Goal: Task Accomplishment & Management: Manage account settings

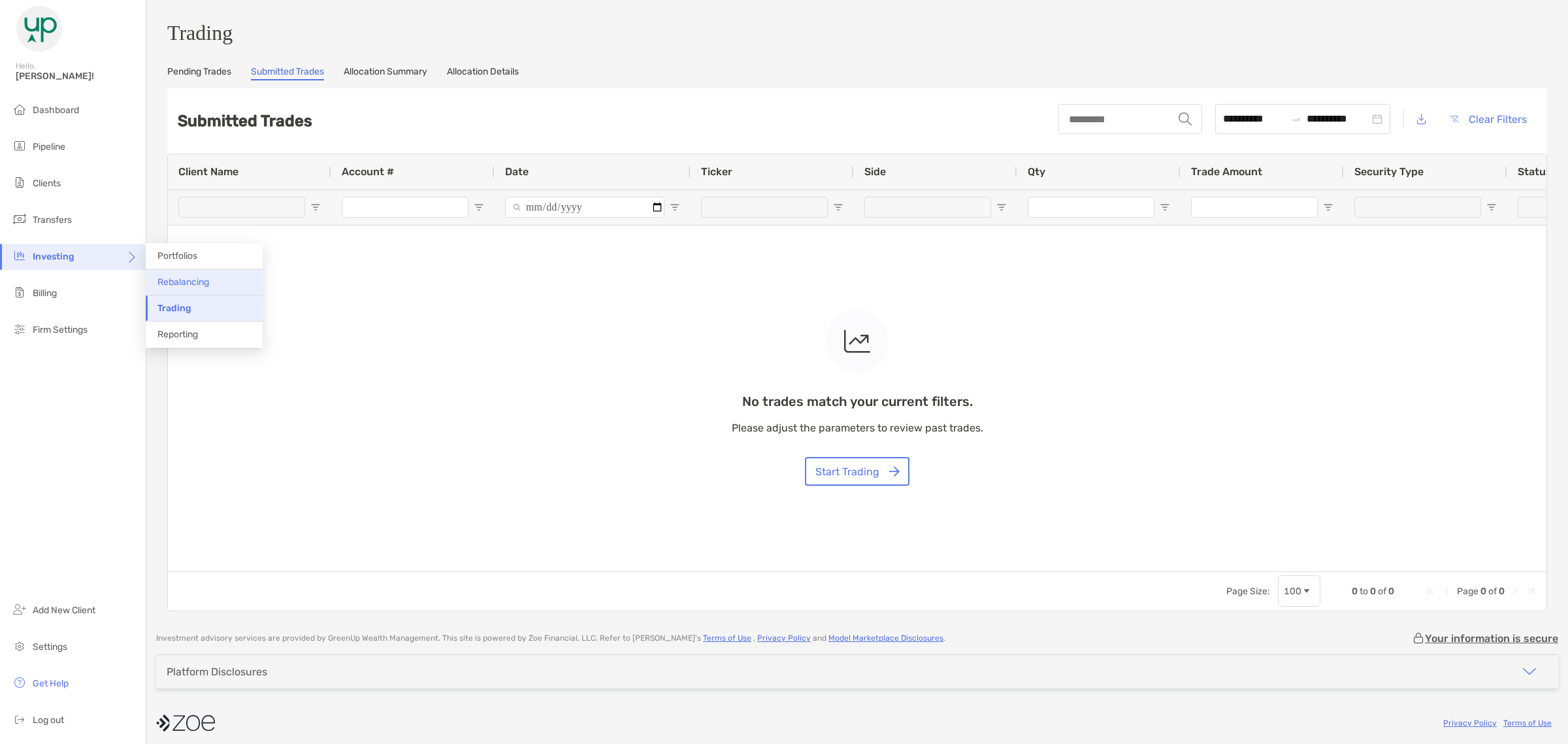
click at [173, 284] on span "Rebalancing" at bounding box center [183, 282] width 51 height 11
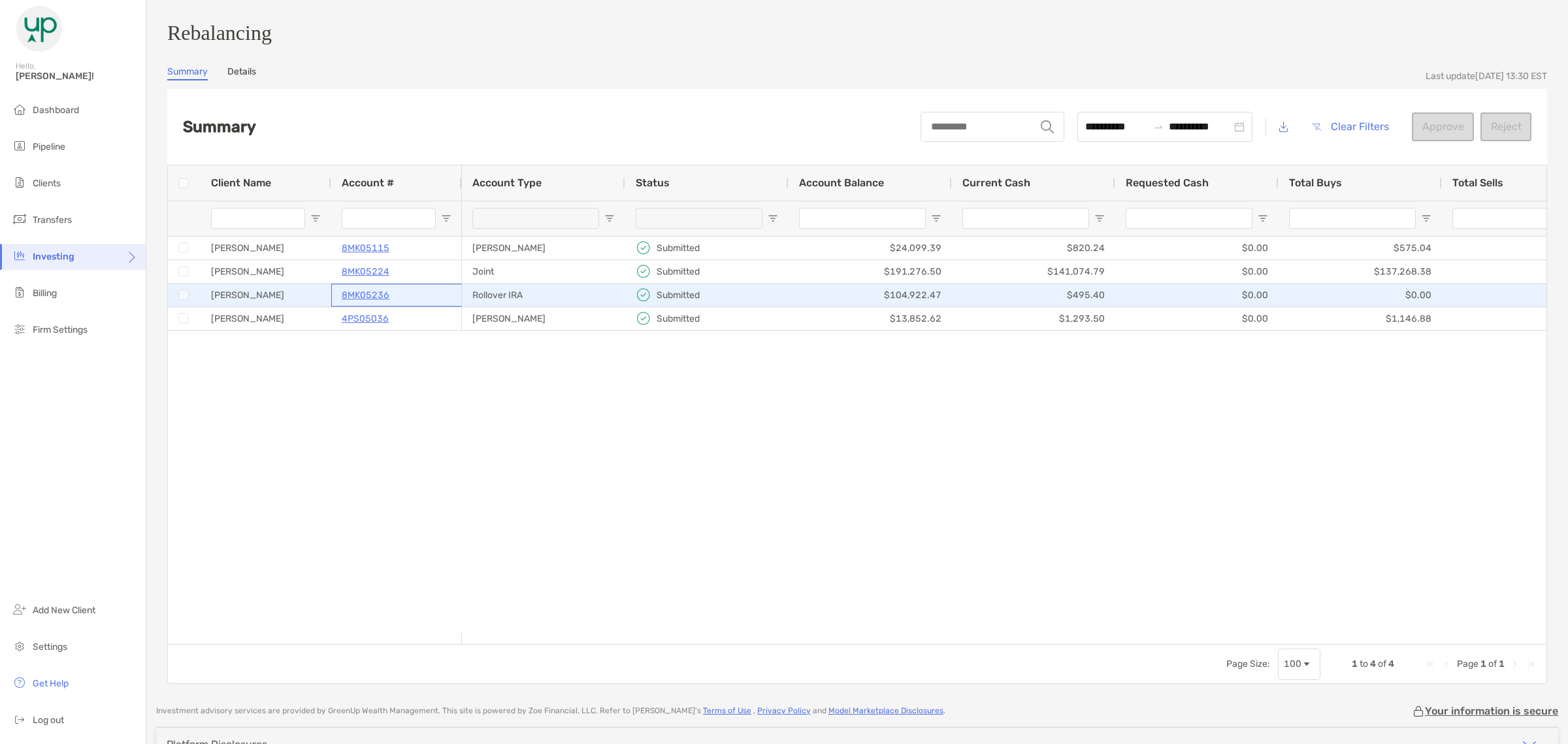
click at [367, 300] on p "8MK05236" at bounding box center [366, 295] width 48 height 16
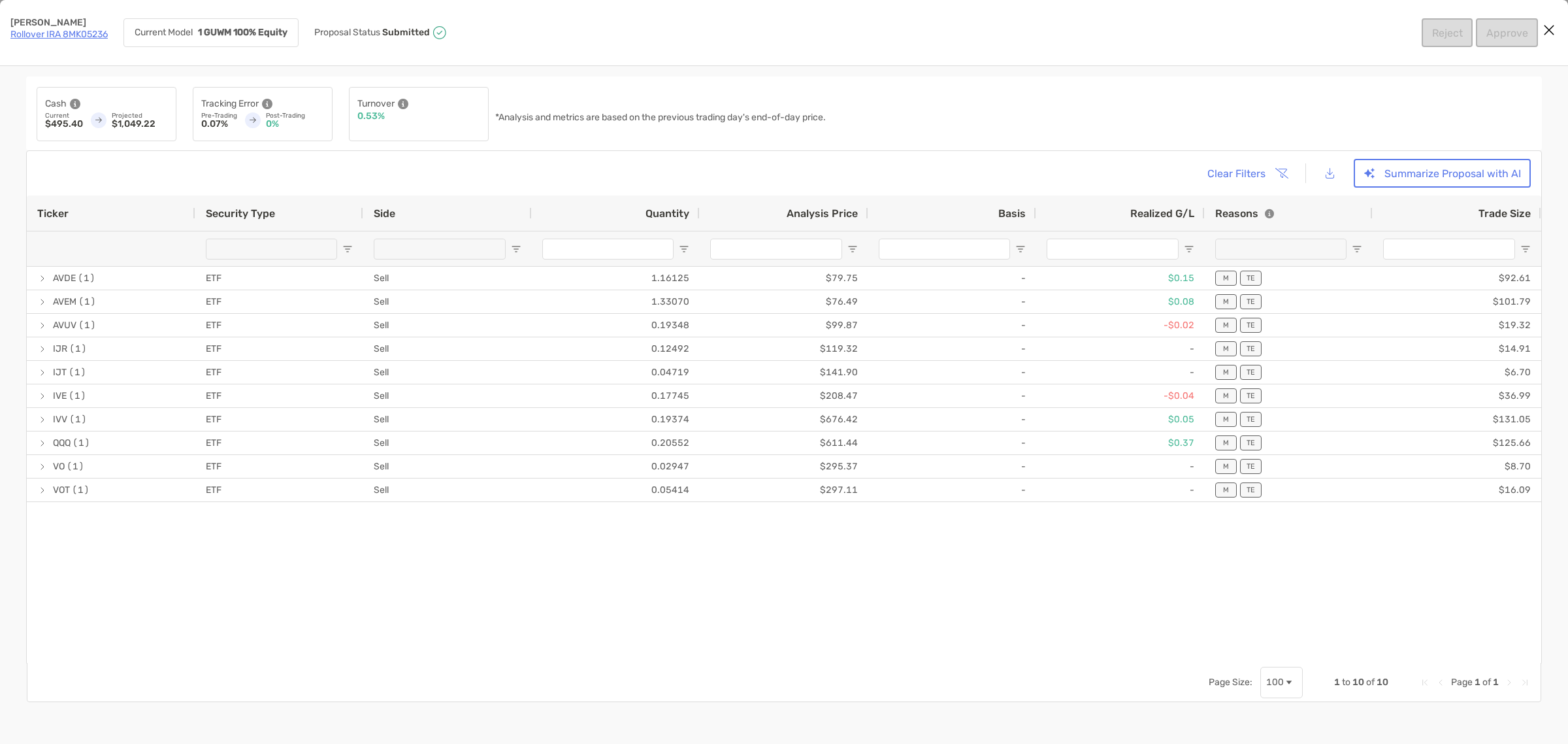
click at [101, 31] on link "Rollover IRA 8MK05236" at bounding box center [59, 34] width 97 height 11
click at [1545, 28] on icon "Close modal" at bounding box center [1549, 29] width 12 height 15
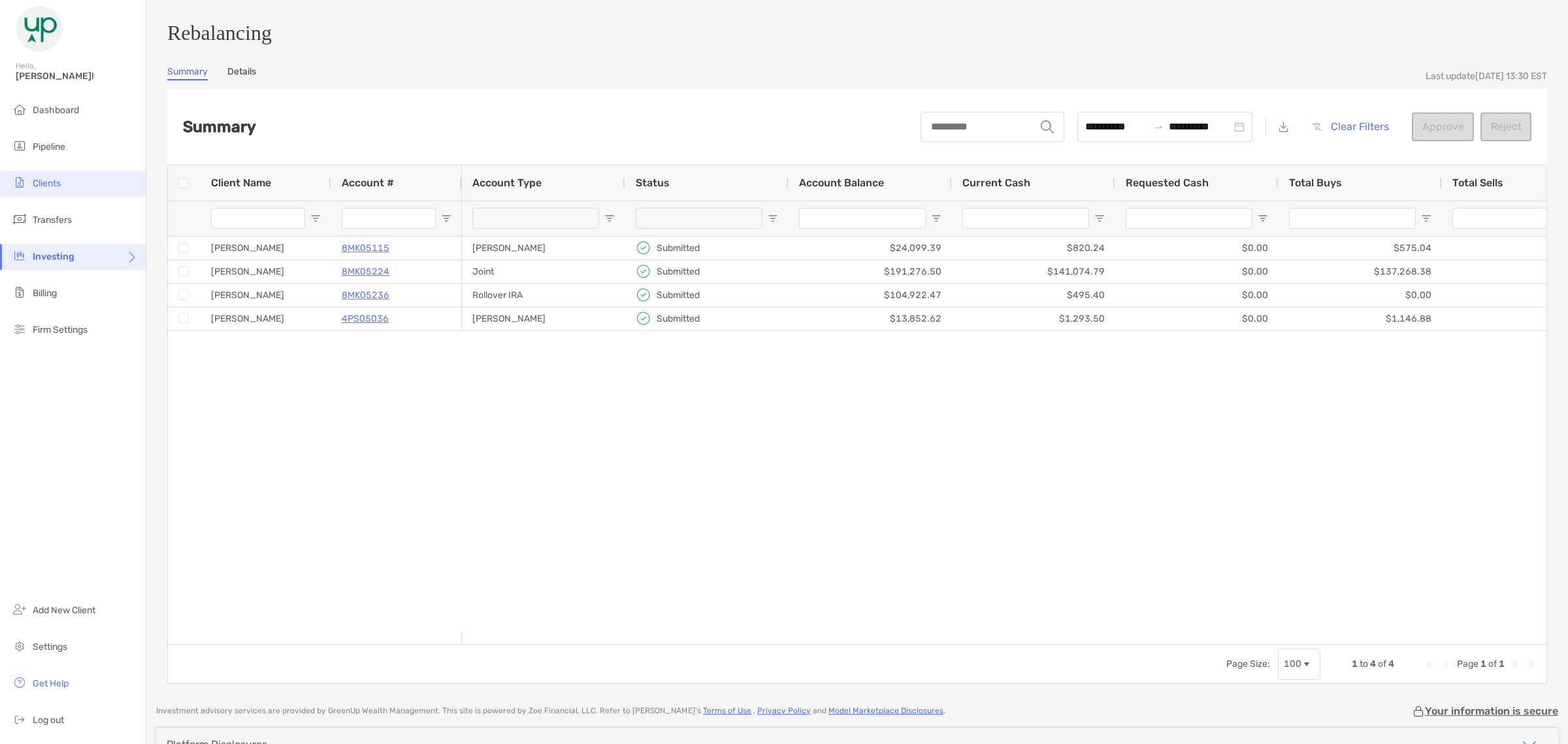
click at [54, 179] on span "Clients" at bounding box center [46, 183] width 28 height 11
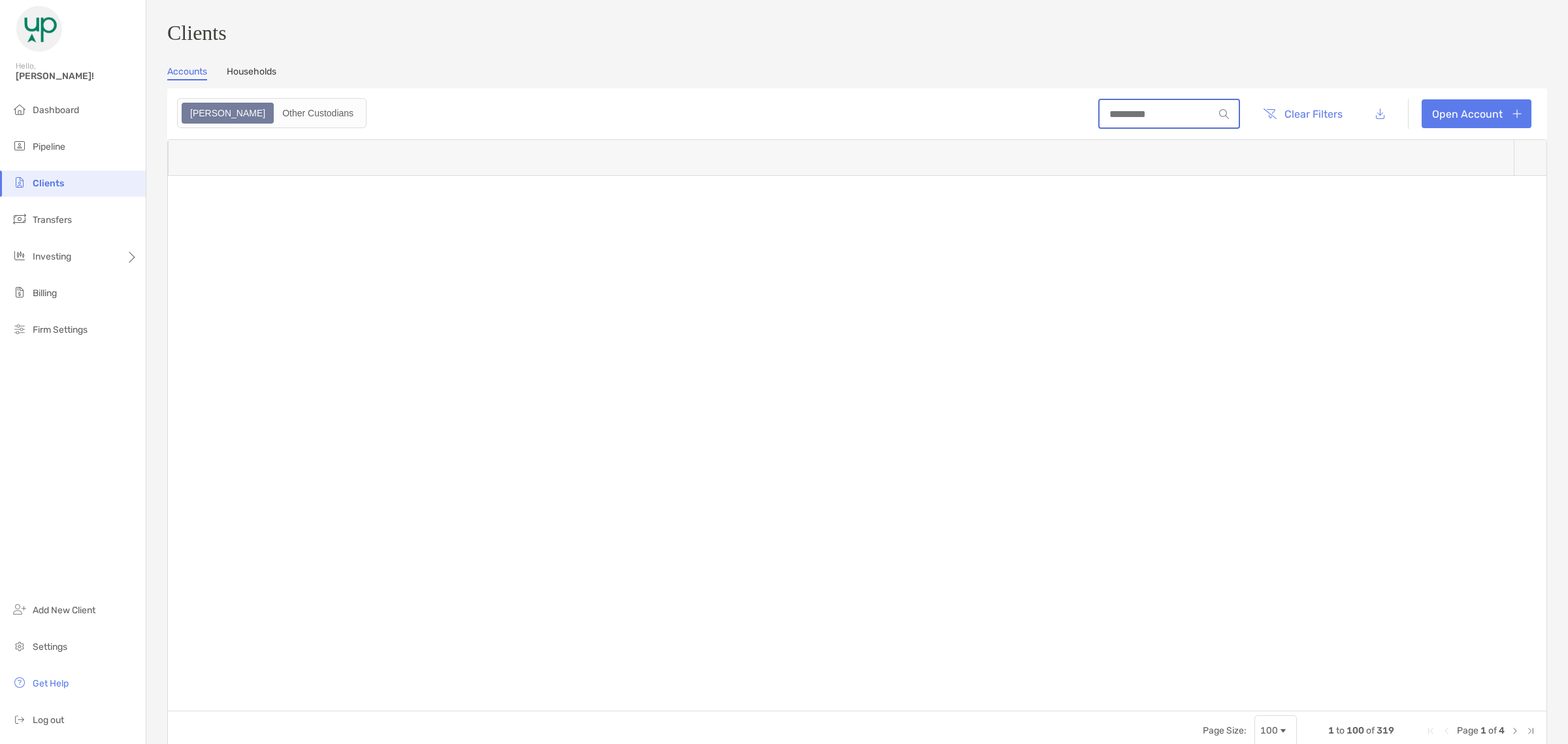
click at [1114, 115] on input at bounding box center [1156, 113] width 114 height 11
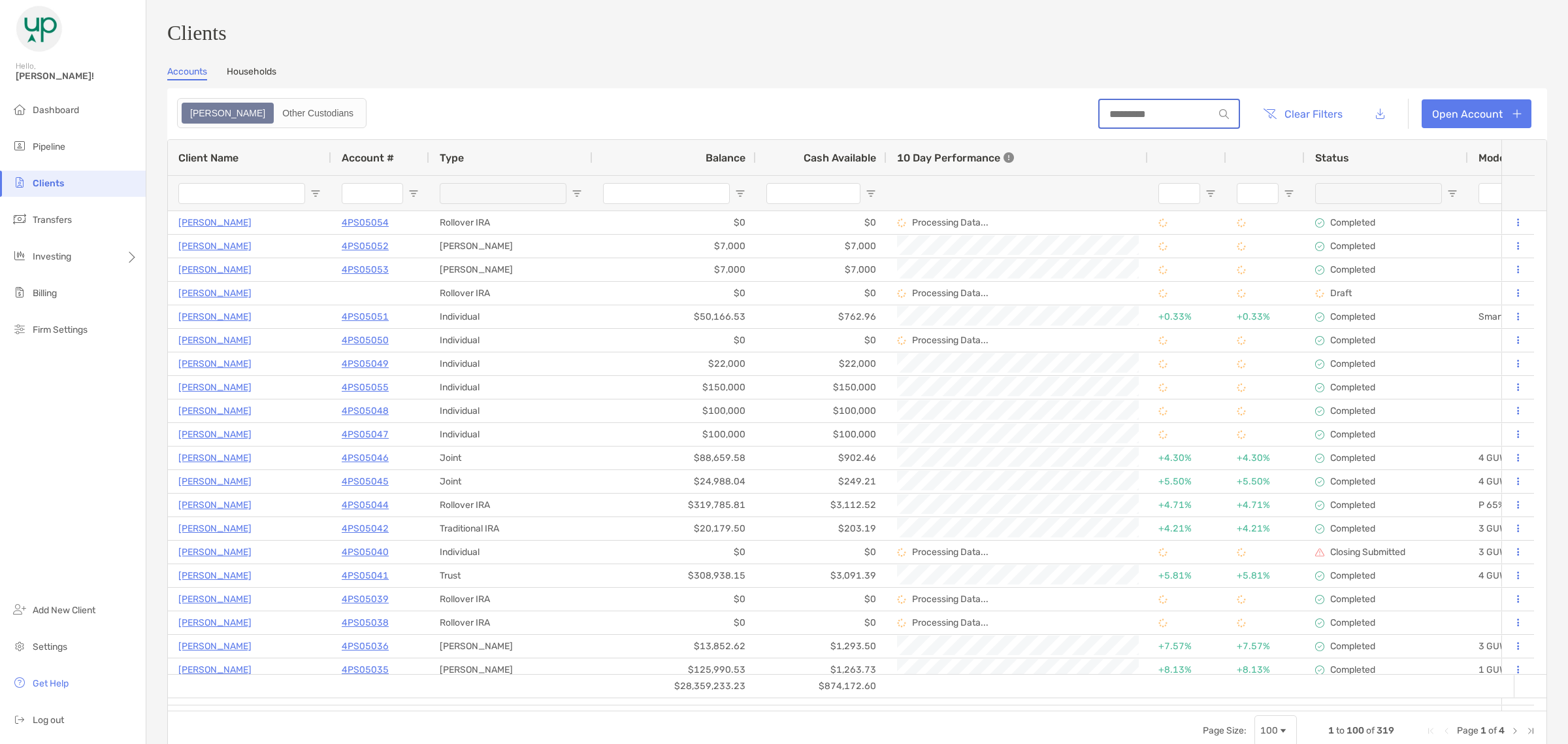
paste input "********"
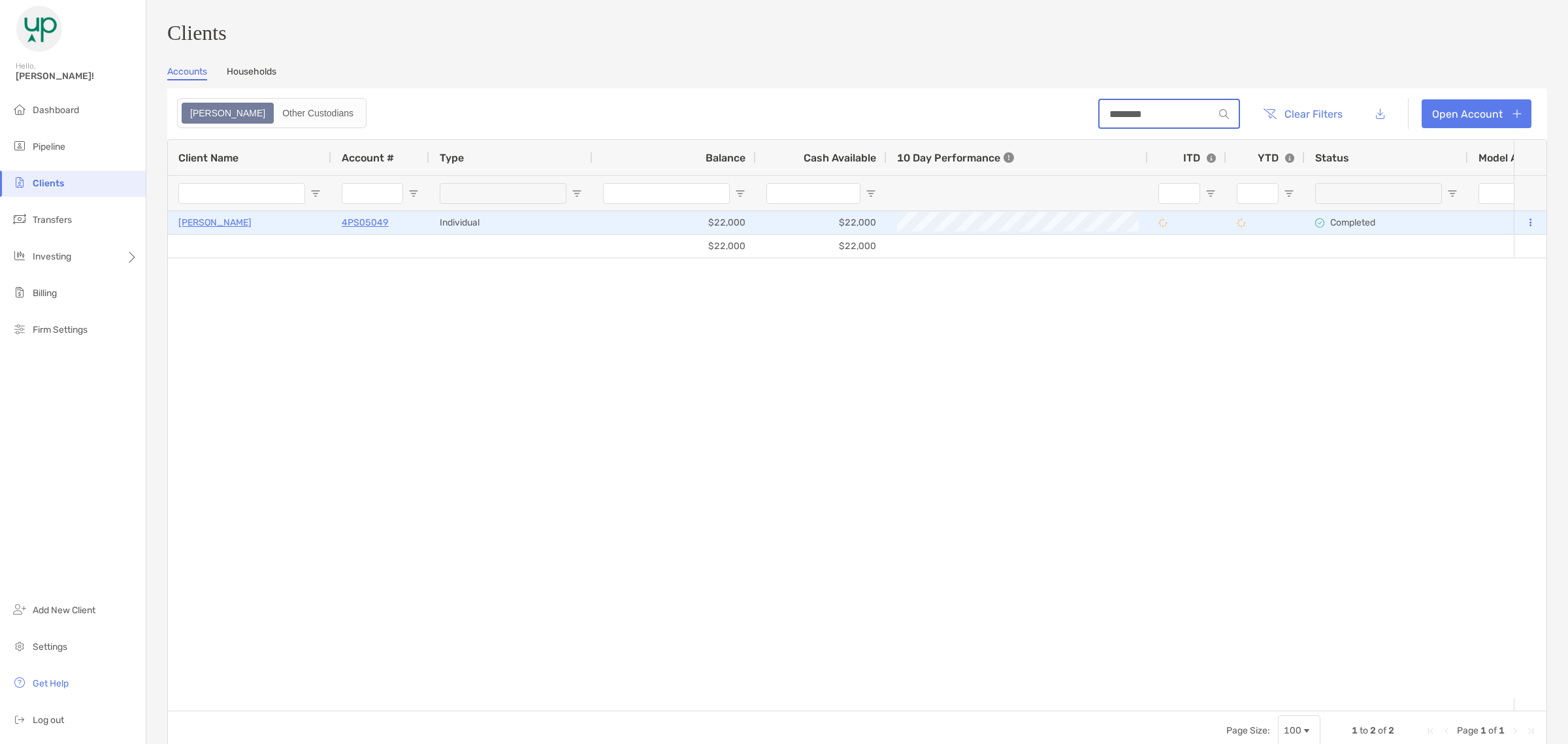
type input "********"
click at [360, 222] on p "4PS05049" at bounding box center [366, 222] width 47 height 16
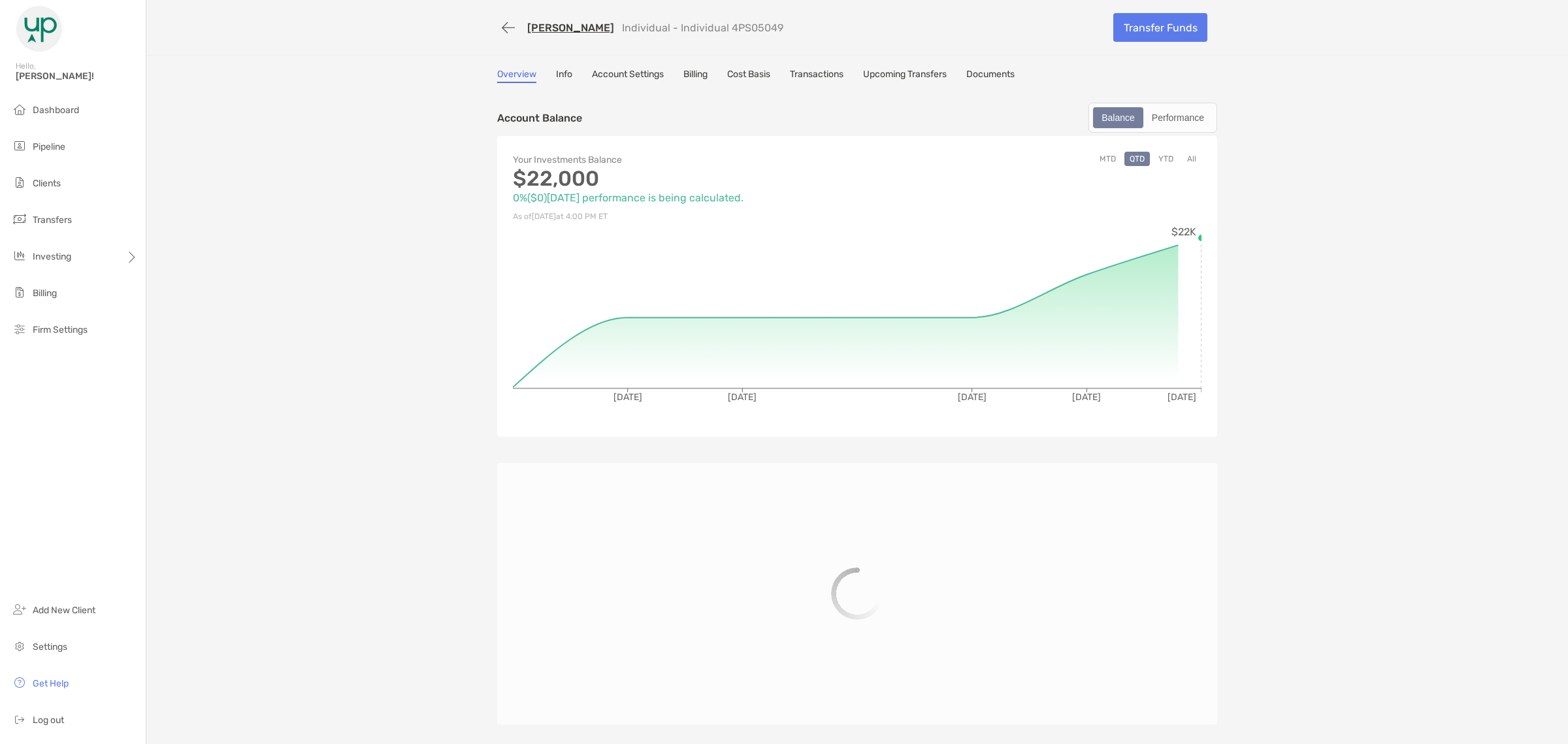
click at [632, 77] on link "Account Settings" at bounding box center [628, 76] width 72 height 15
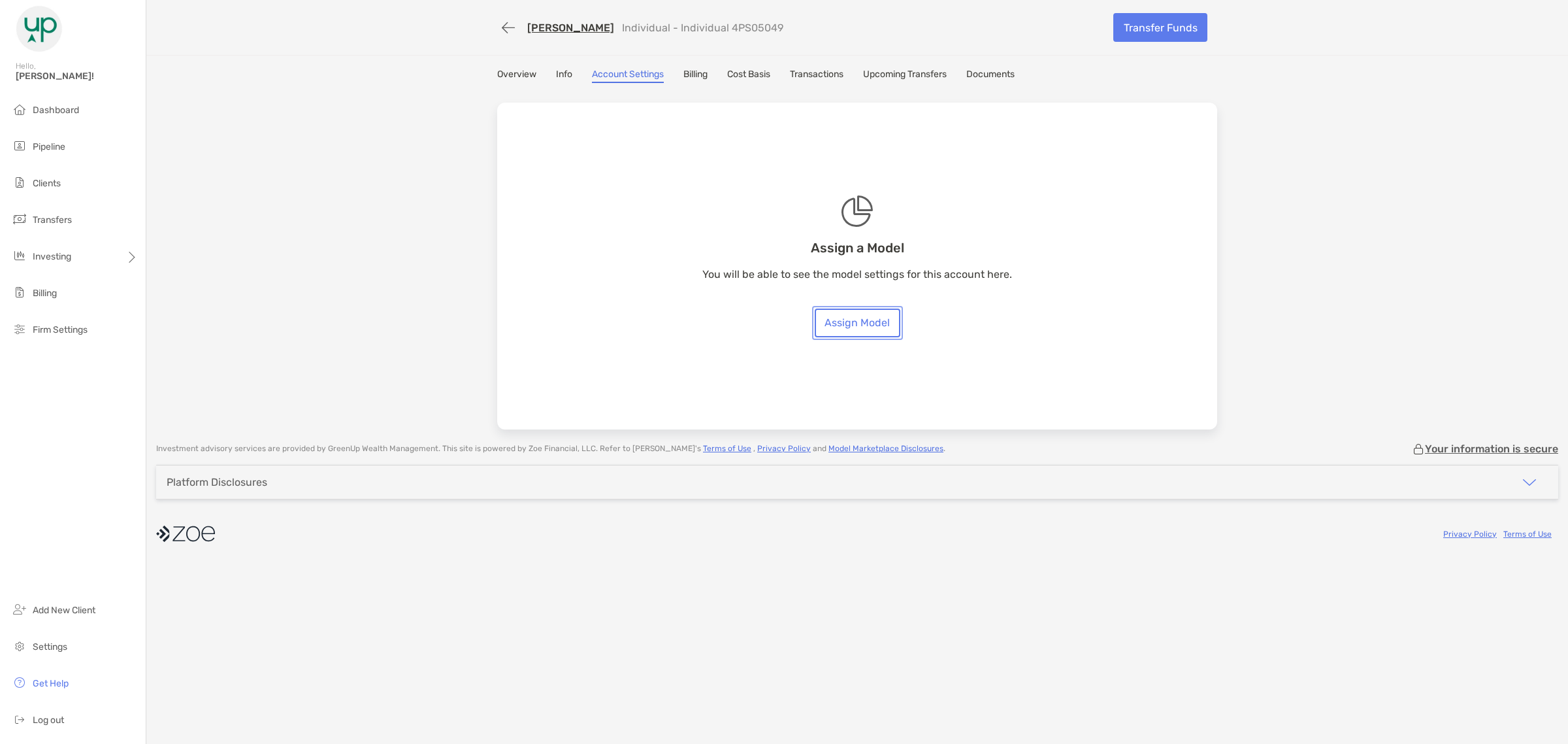
click at [896, 313] on link "Assign Model" at bounding box center [858, 322] width 85 height 29
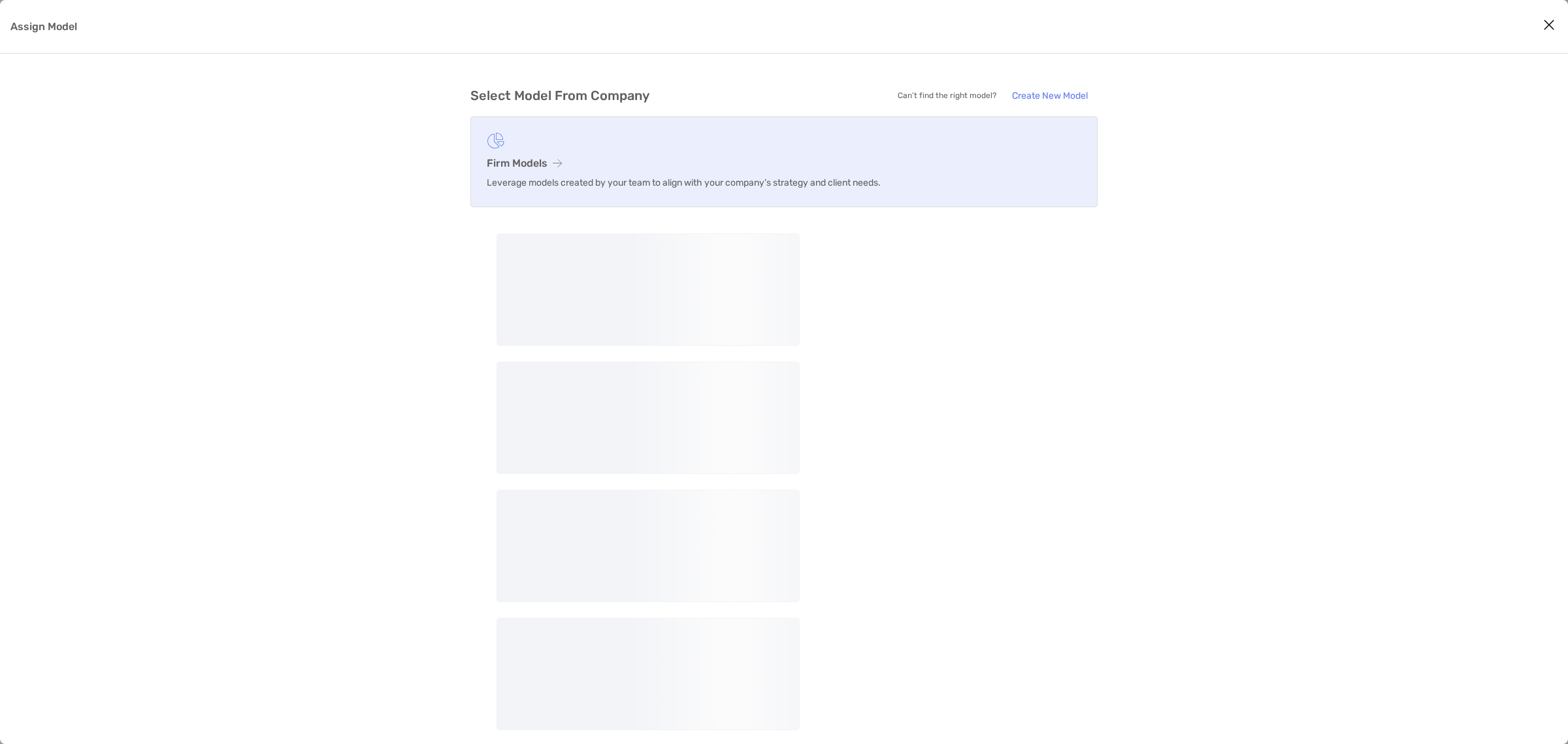
click at [779, 167] on h3 "Firm Models" at bounding box center [784, 163] width 594 height 13
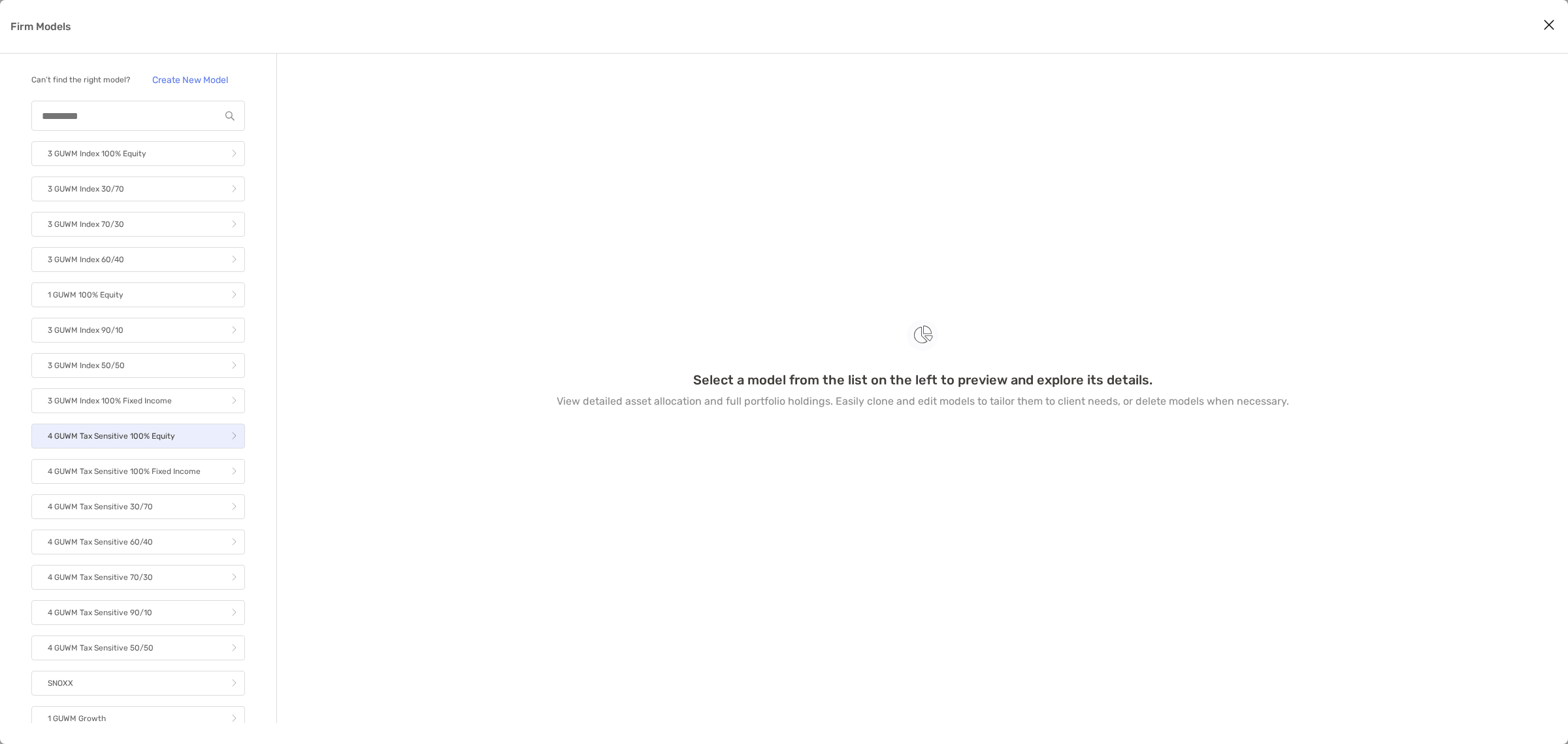
click at [92, 444] on p "4 GUWM Tax Sensitive 100% Equity" at bounding box center [111, 436] width 127 height 16
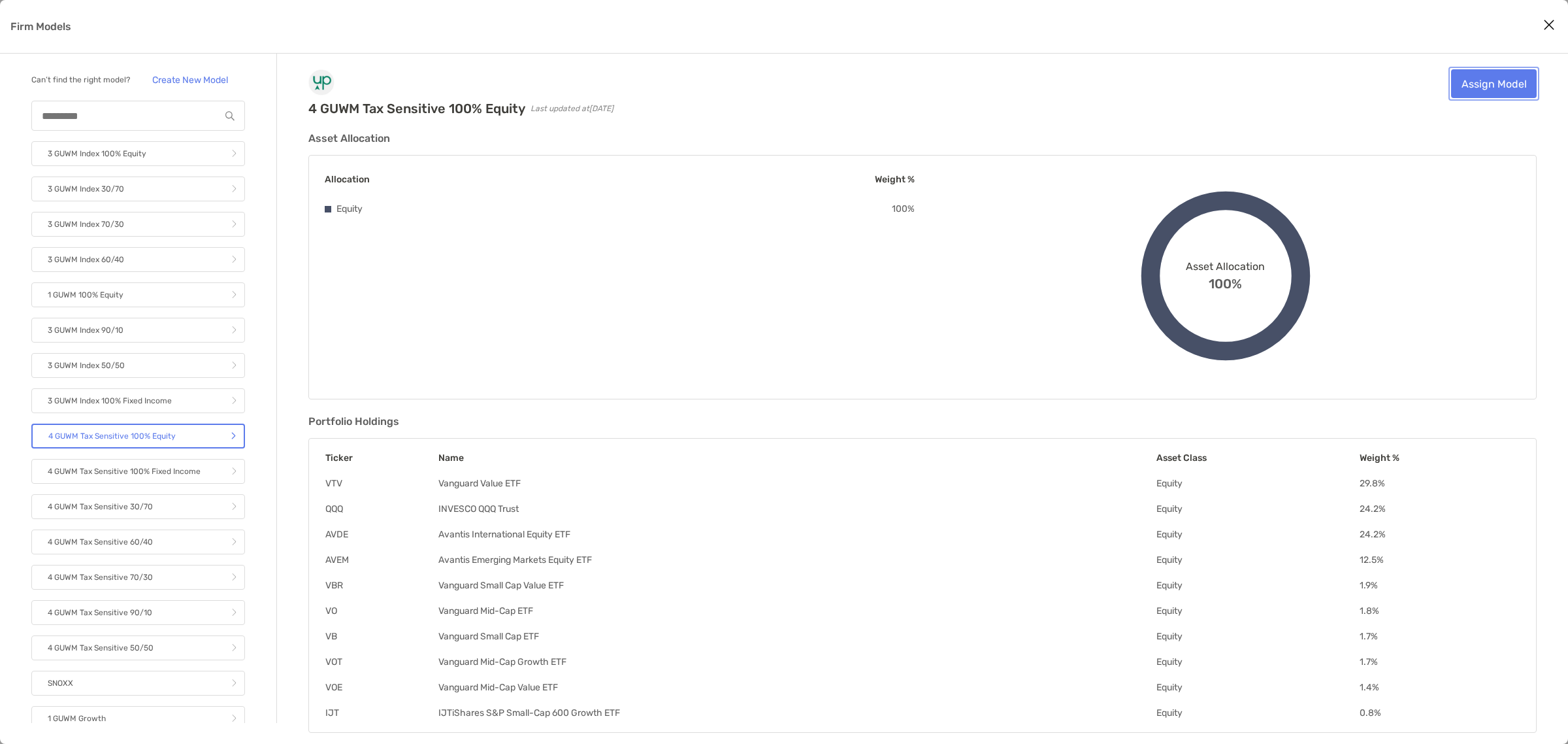
click at [1501, 89] on link "Assign Model" at bounding box center [1494, 83] width 85 height 29
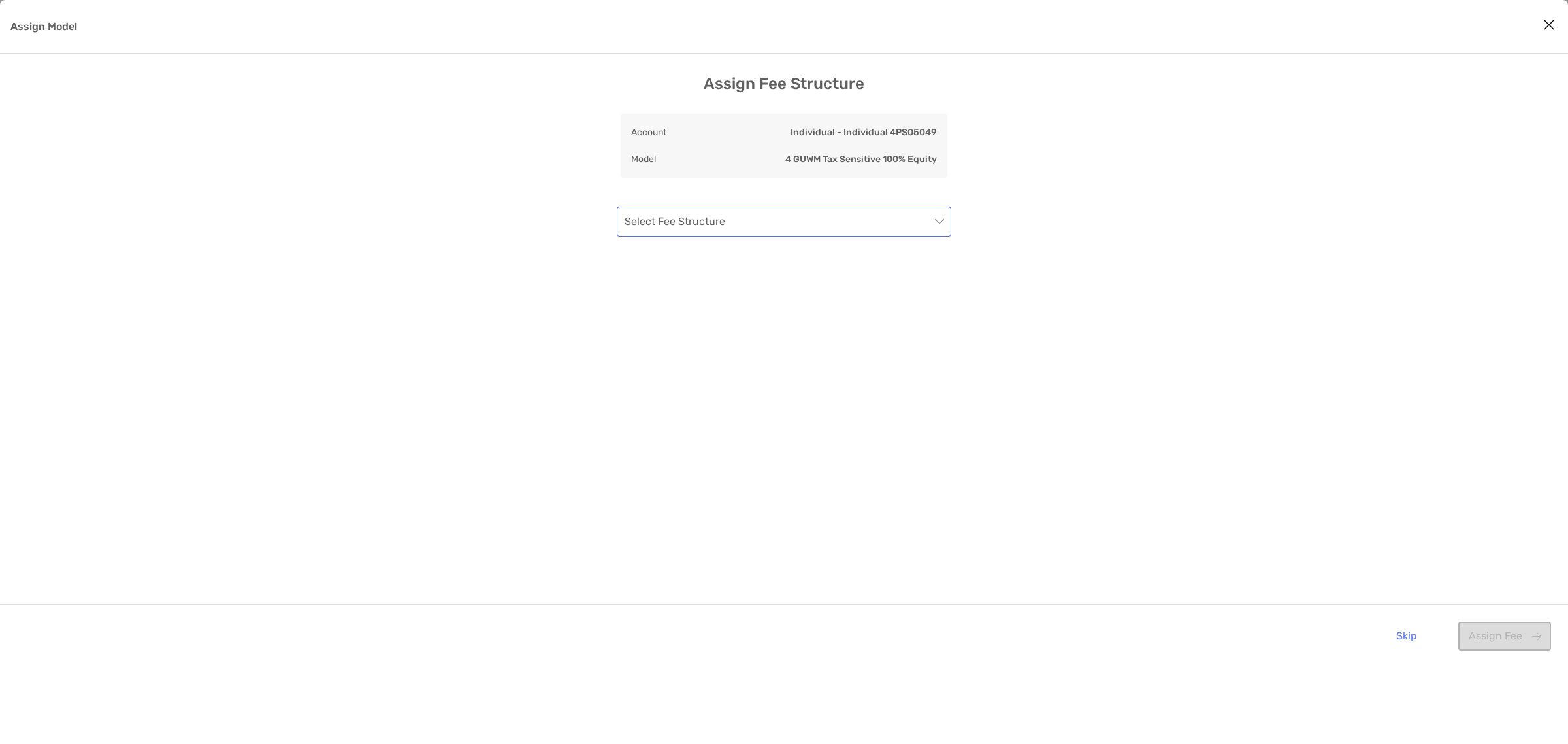
click at [880, 221] on input "Assign Model" at bounding box center [777, 222] width 306 height 29
click at [791, 224] on input "Assign Model" at bounding box center [777, 222] width 306 height 29
click at [762, 263] on div "Standard AUM - Green Up" at bounding box center [784, 257] width 313 height 16
click at [1507, 635] on button "Assign Fee" at bounding box center [1505, 636] width 93 height 29
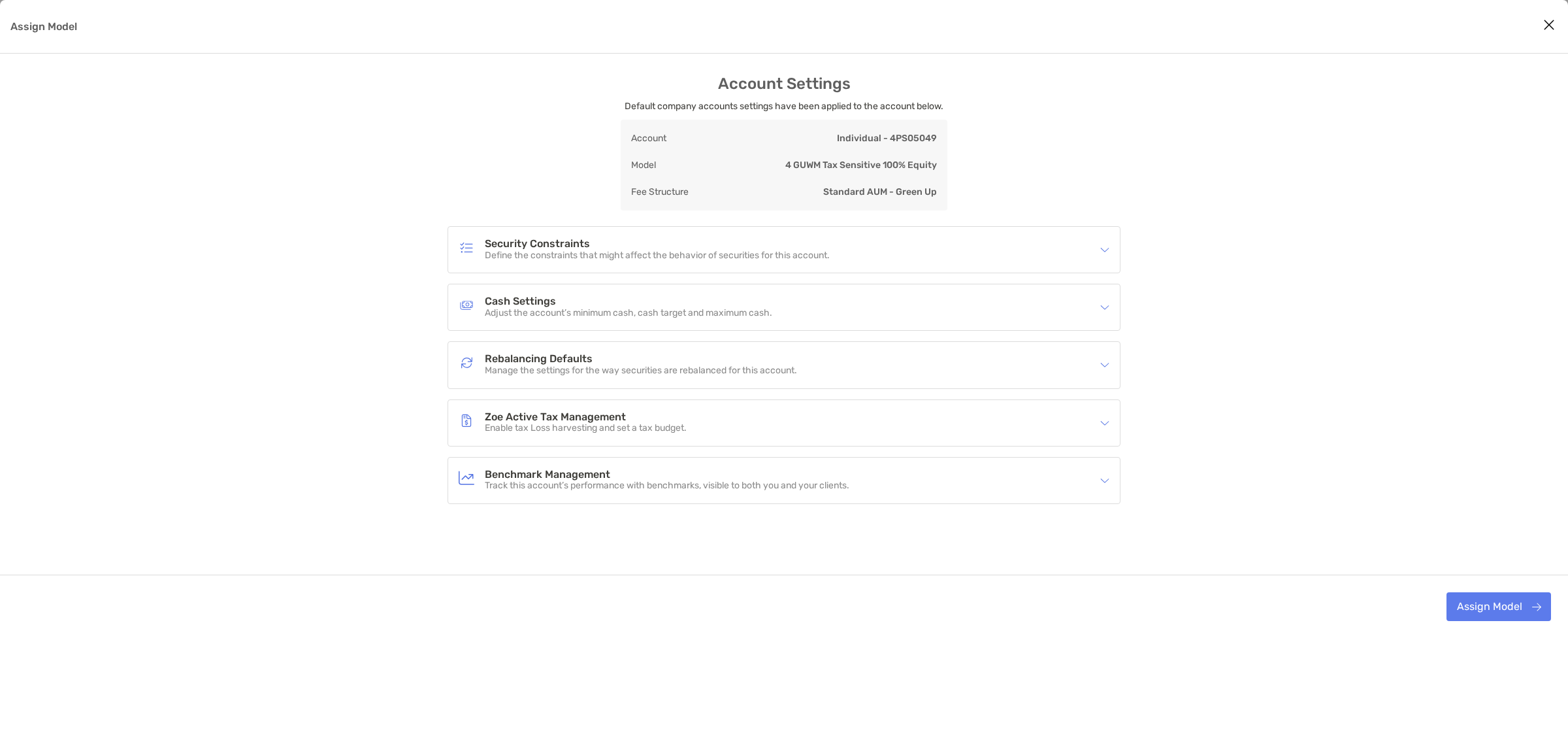
click at [546, 367] on p "Manage the settings for the way securities are rebalanced for this account." at bounding box center [641, 371] width 313 height 11
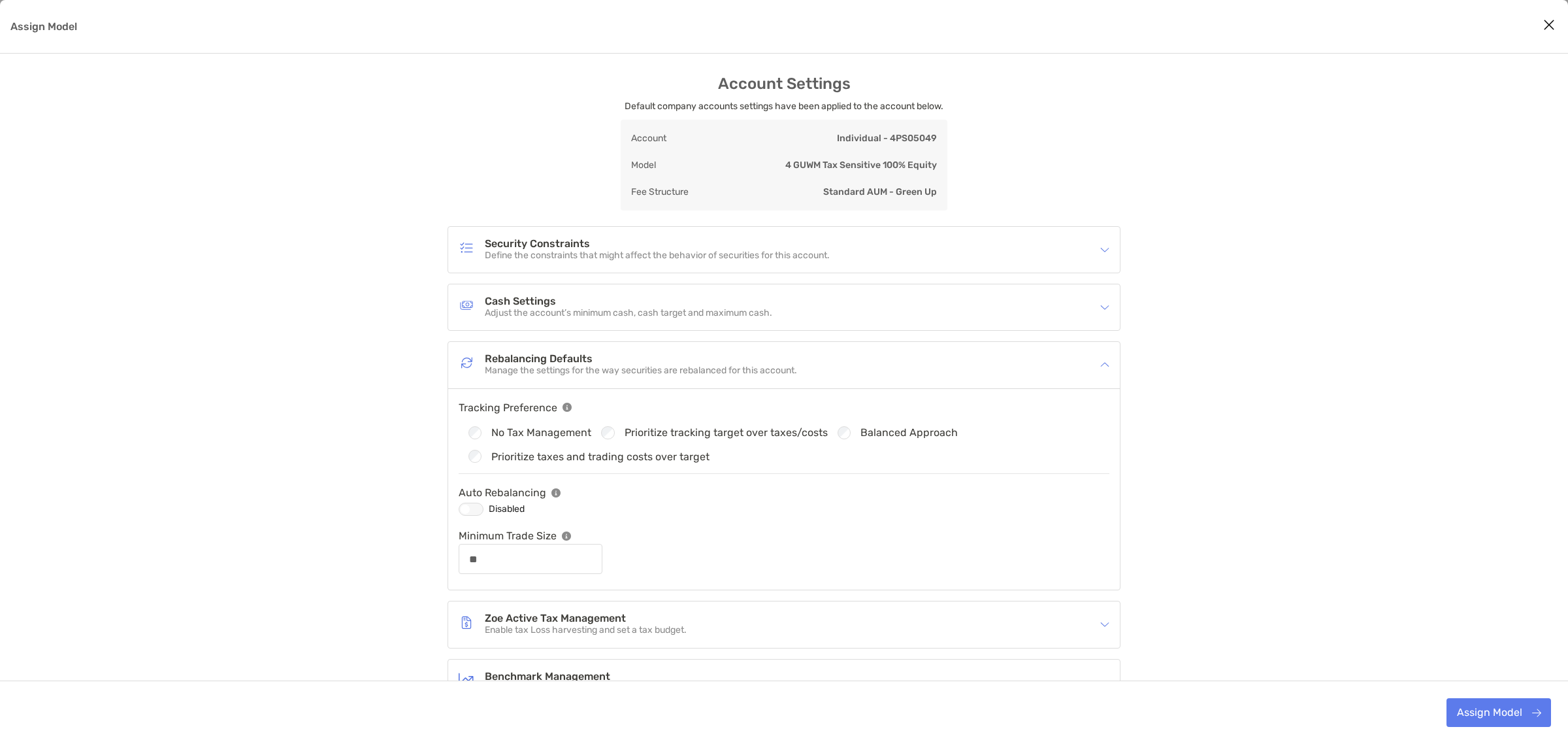
click at [546, 367] on p "Manage the settings for the way securities are rebalanced for this account." at bounding box center [641, 371] width 313 height 11
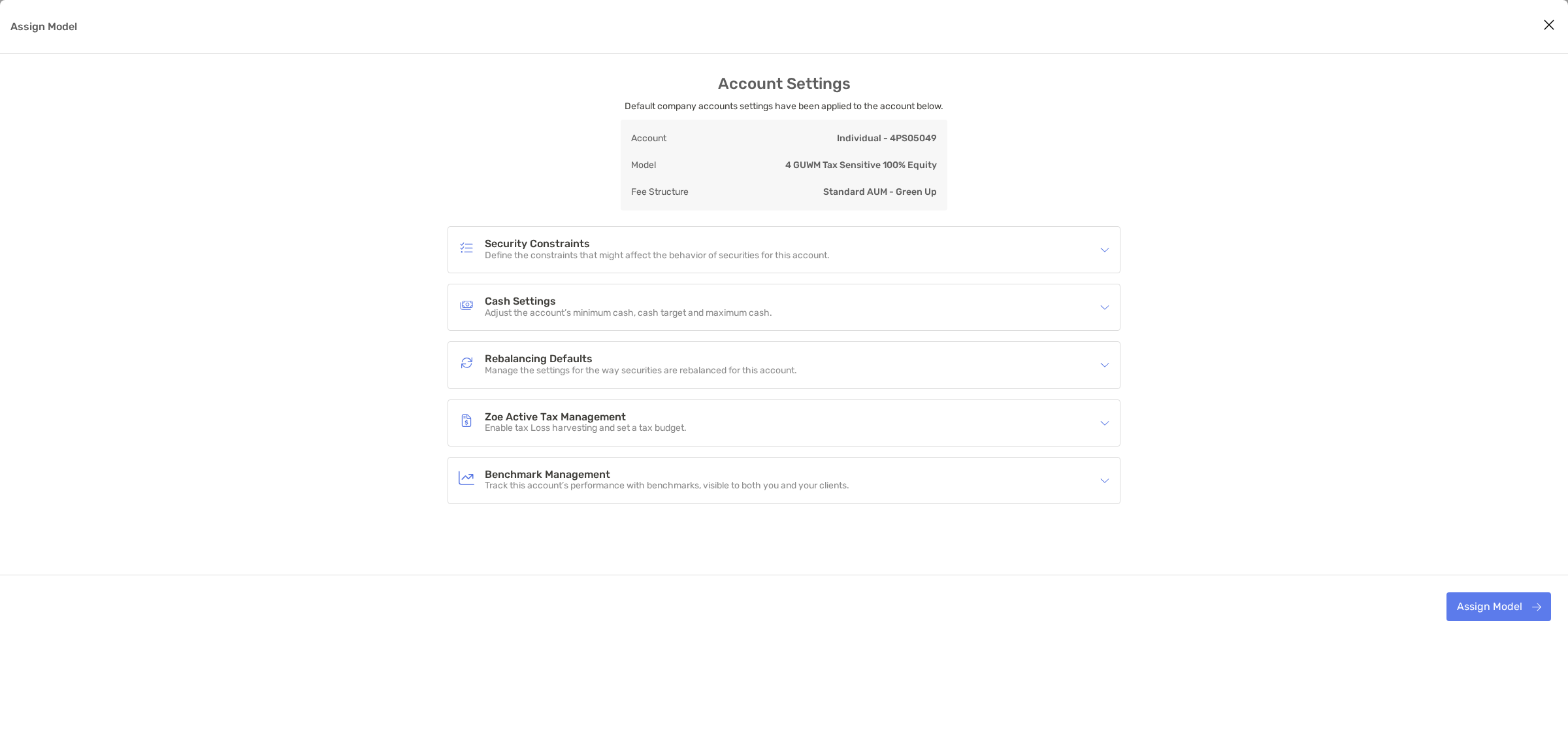
click at [544, 415] on h4 "Zoe Active Tax Management" at bounding box center [585, 417] width 202 height 11
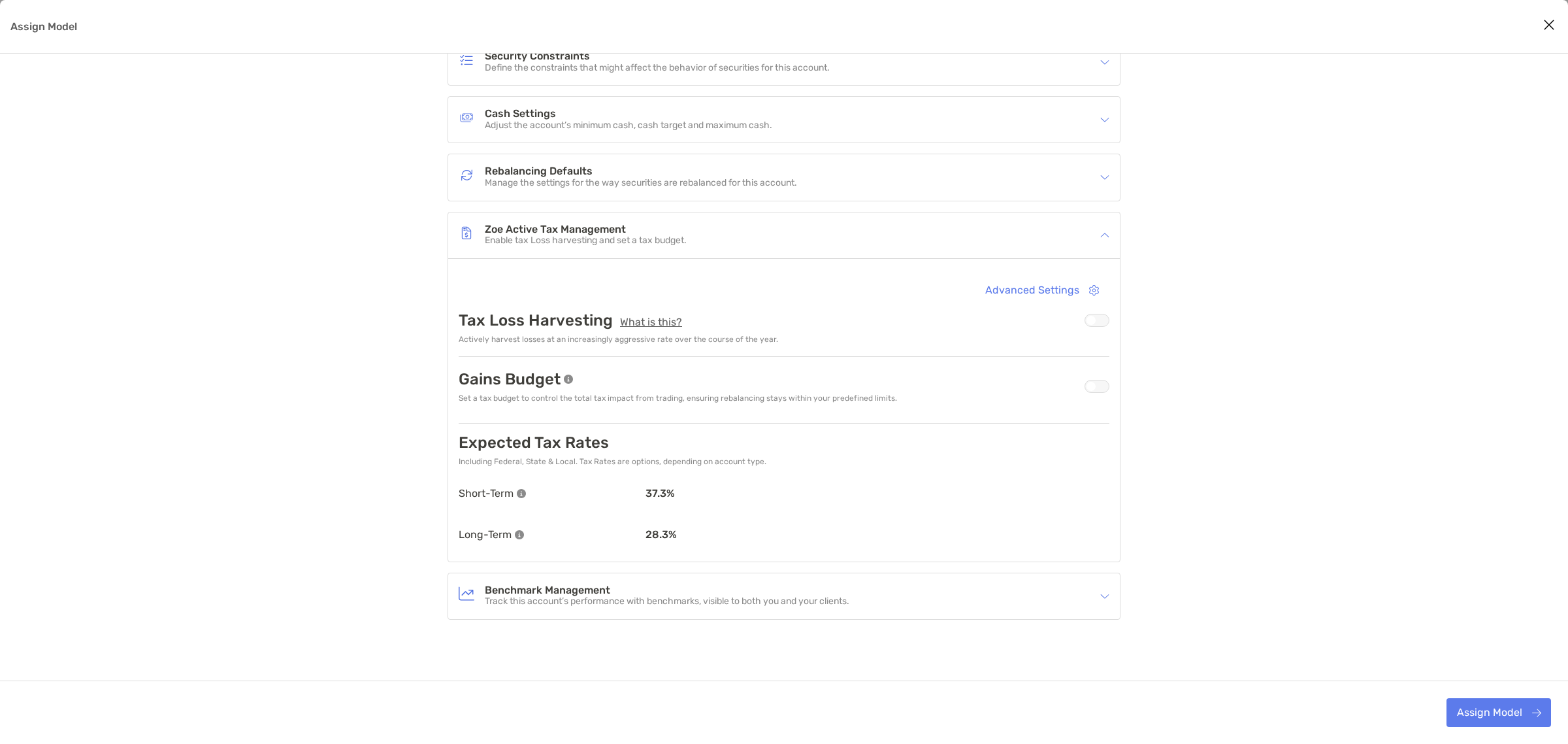
scroll to position [197, 0]
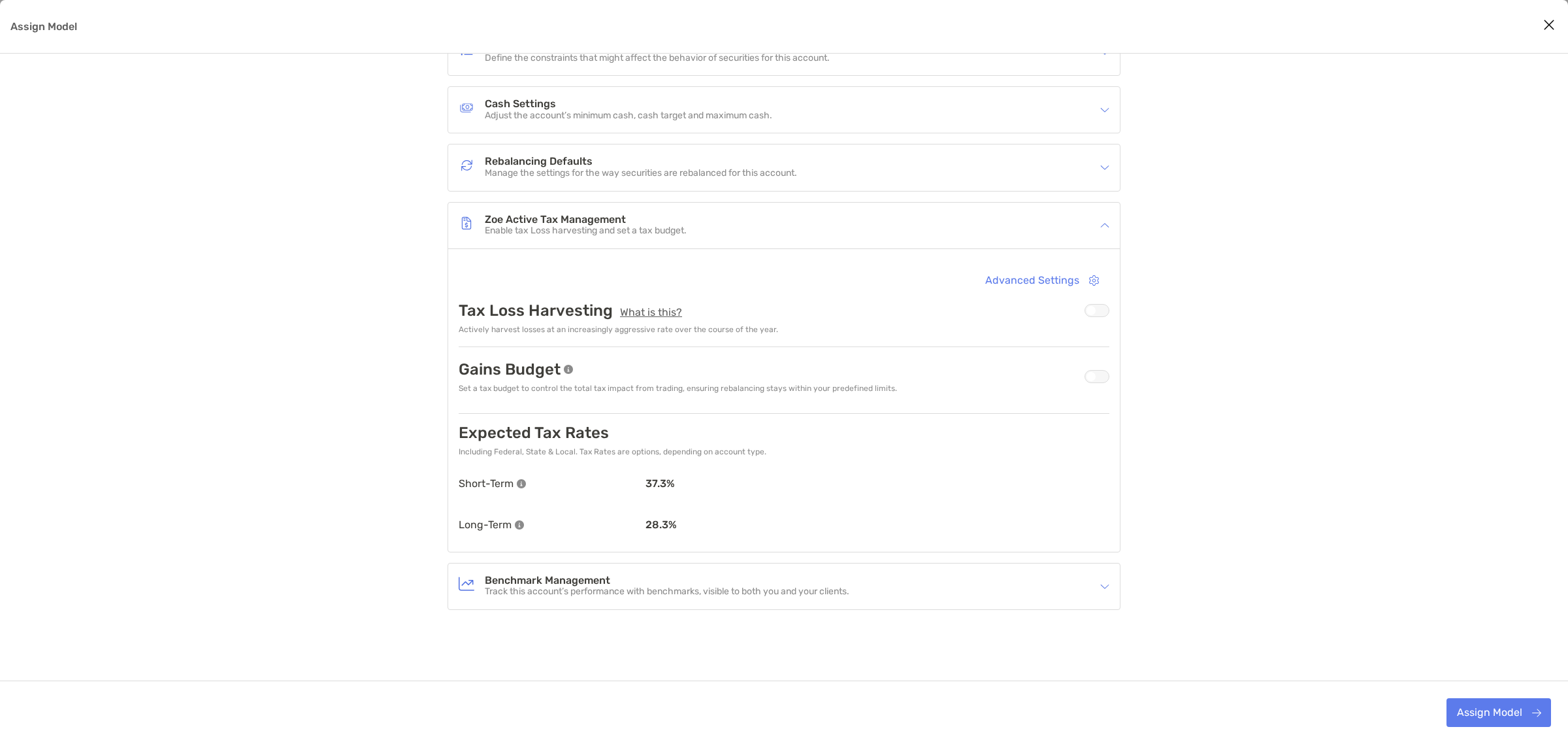
click at [658, 487] on p "37.3 %" at bounding box center [877, 483] width 464 height 13
click at [626, 573] on div "Benchmark Management Track this account’s performance with benchmarks, visible …" at bounding box center [776, 586] width 634 height 30
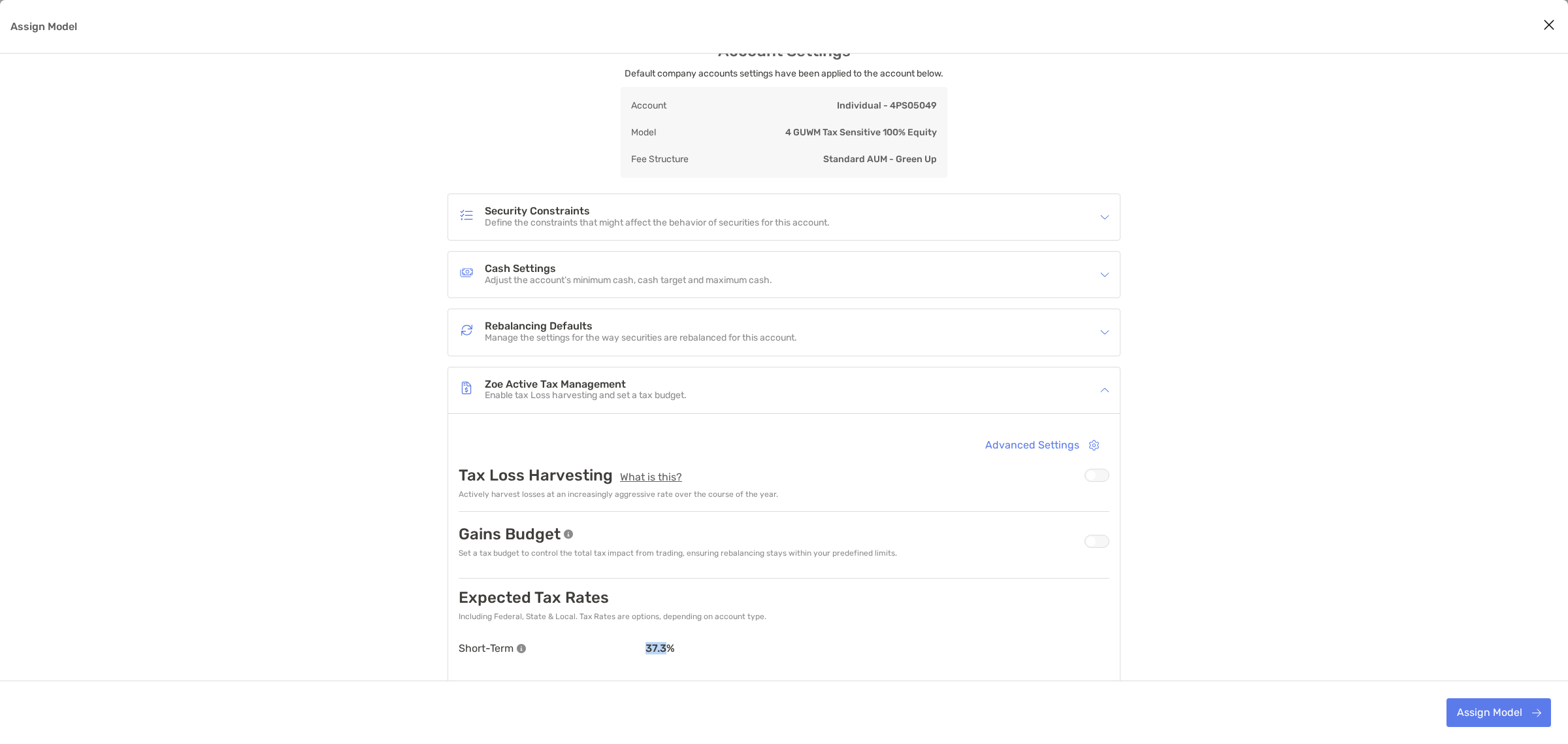
scroll to position [0, 0]
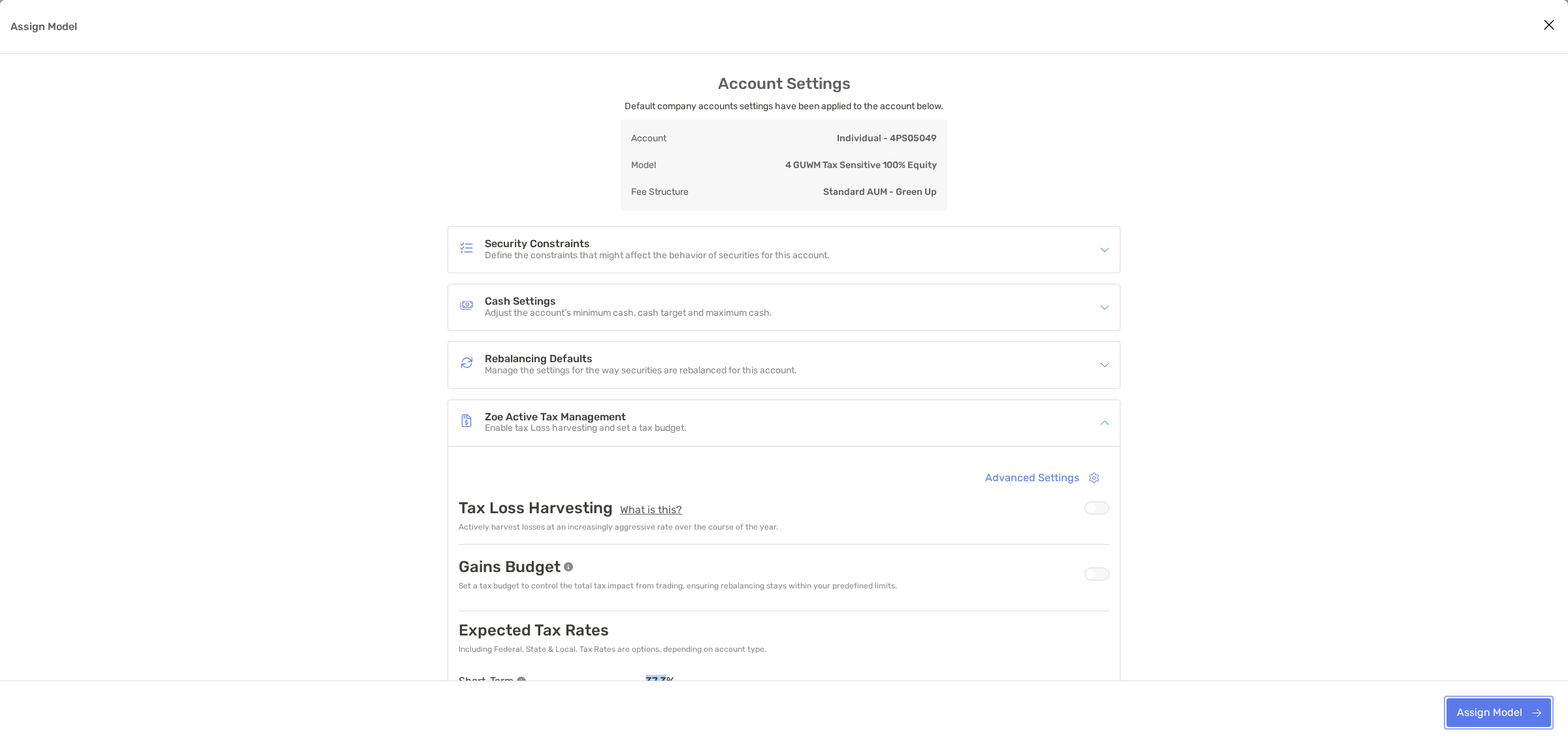
click at [1454, 700] on button "Assign Model" at bounding box center [1499, 712] width 104 height 29
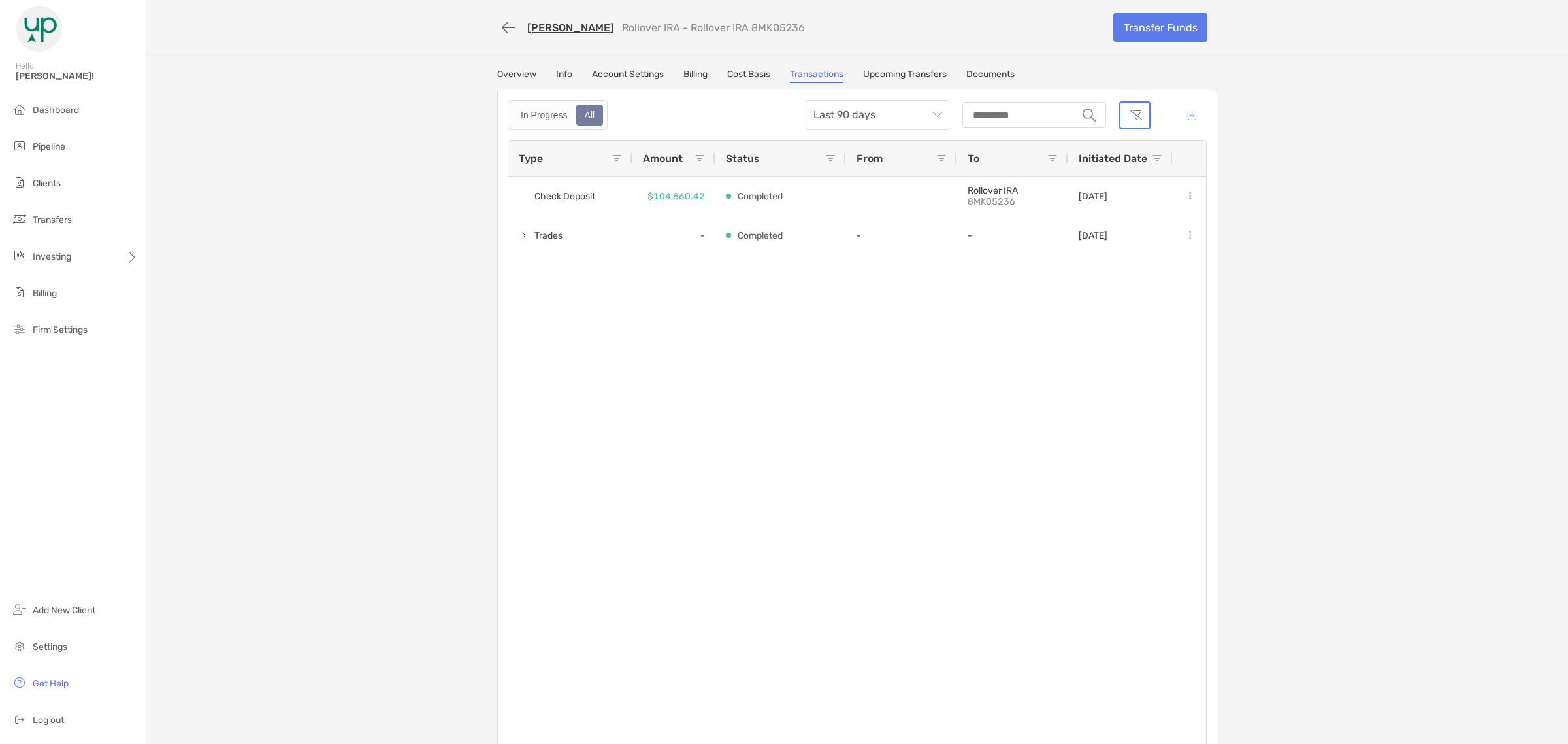
click at [790, 68] on link "Transactions" at bounding box center [816, 76] width 54 height 15
